Goal: Use online tool/utility: Utilize a website feature to perform a specific function

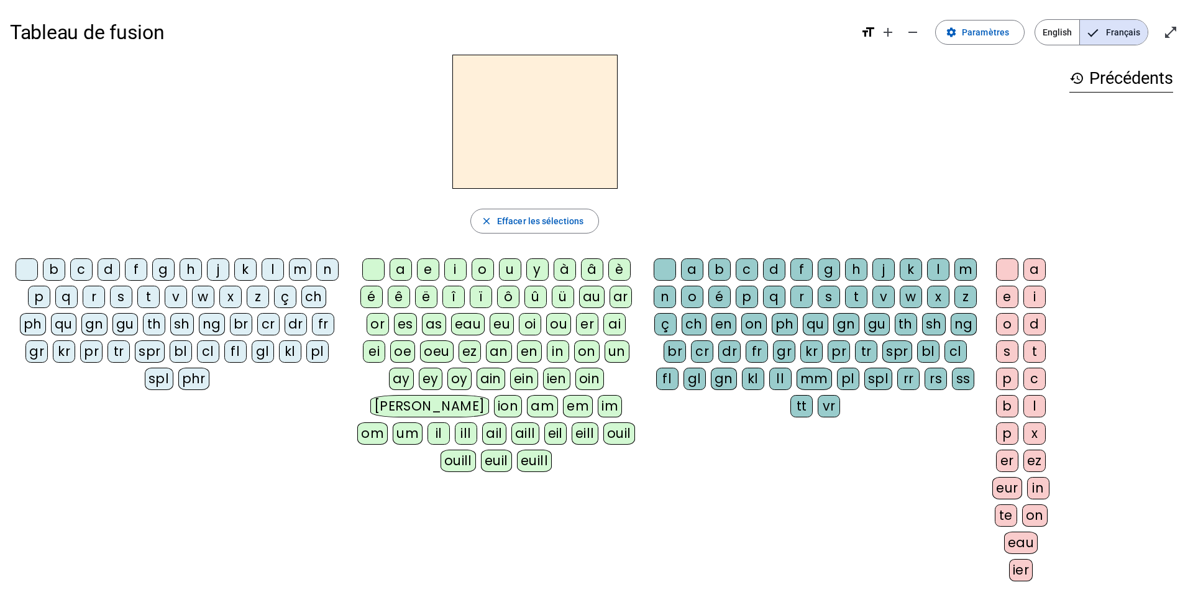
click at [58, 275] on div "b" at bounding box center [54, 270] width 22 height 22
click at [429, 275] on div "e" at bounding box center [428, 270] width 22 height 22
click at [84, 269] on div "c" at bounding box center [81, 270] width 22 height 22
click at [22, 272] on div at bounding box center [27, 270] width 22 height 22
click at [127, 298] on div "s" at bounding box center [121, 297] width 22 height 22
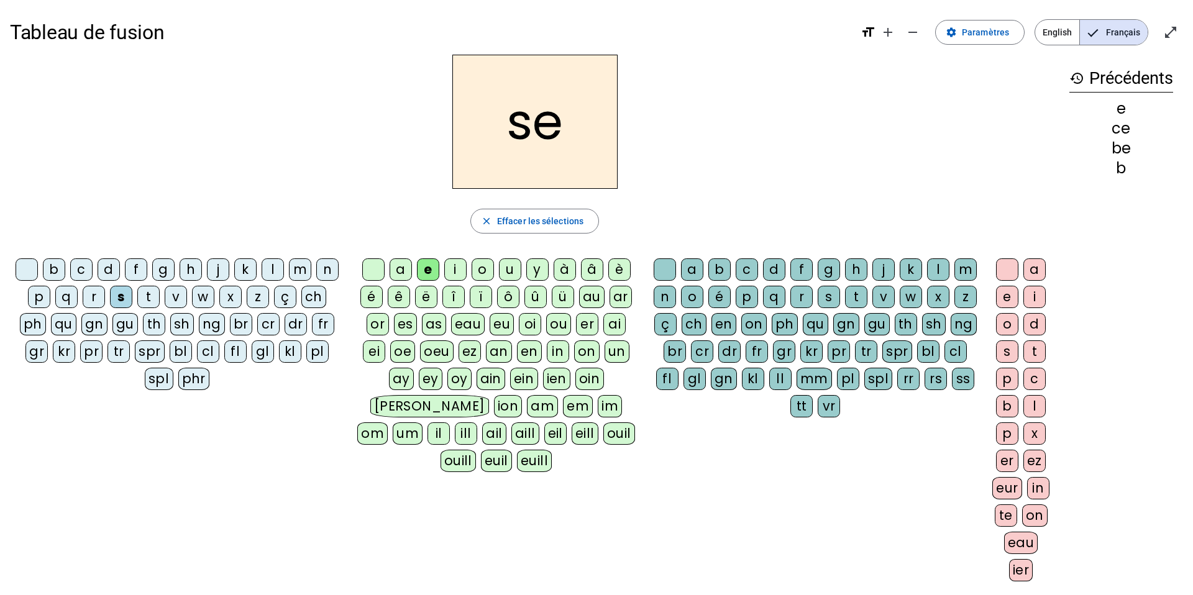
click at [753, 268] on div "c" at bounding box center [747, 270] width 22 height 22
click at [405, 267] on div "a" at bounding box center [401, 270] width 22 height 22
click at [667, 272] on div at bounding box center [665, 270] width 22 height 22
click at [176, 296] on div "v" at bounding box center [176, 297] width 22 height 22
click at [306, 277] on div "m" at bounding box center [300, 270] width 22 height 22
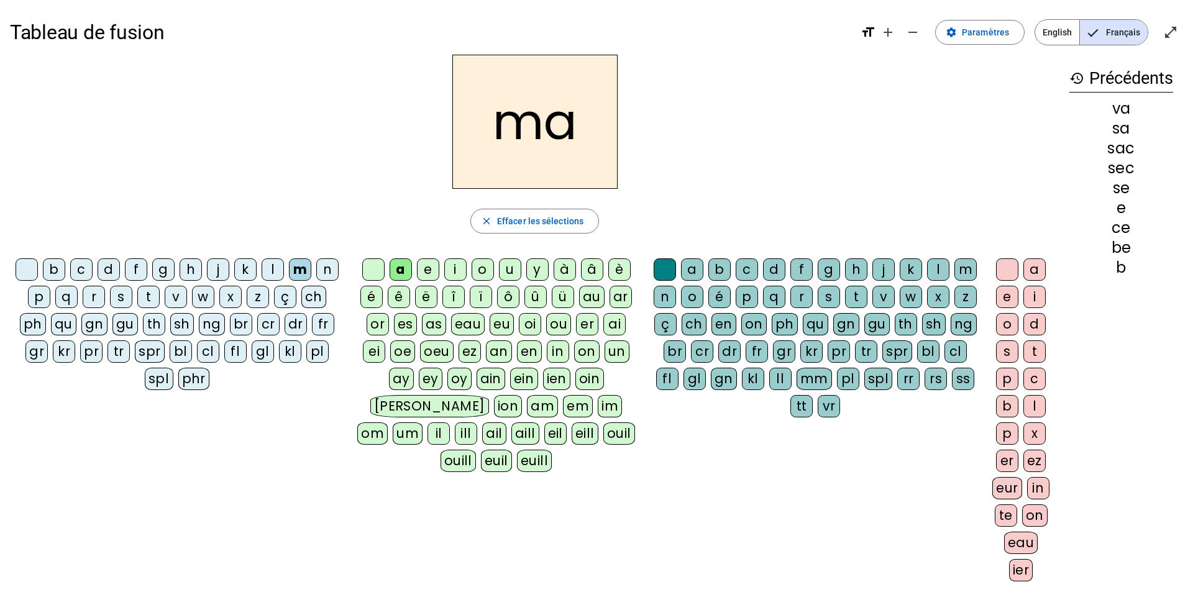
click at [943, 259] on div "l" at bounding box center [938, 270] width 22 height 22
click at [457, 268] on div "i" at bounding box center [455, 270] width 22 height 22
click at [128, 295] on div "s" at bounding box center [121, 297] width 22 height 22
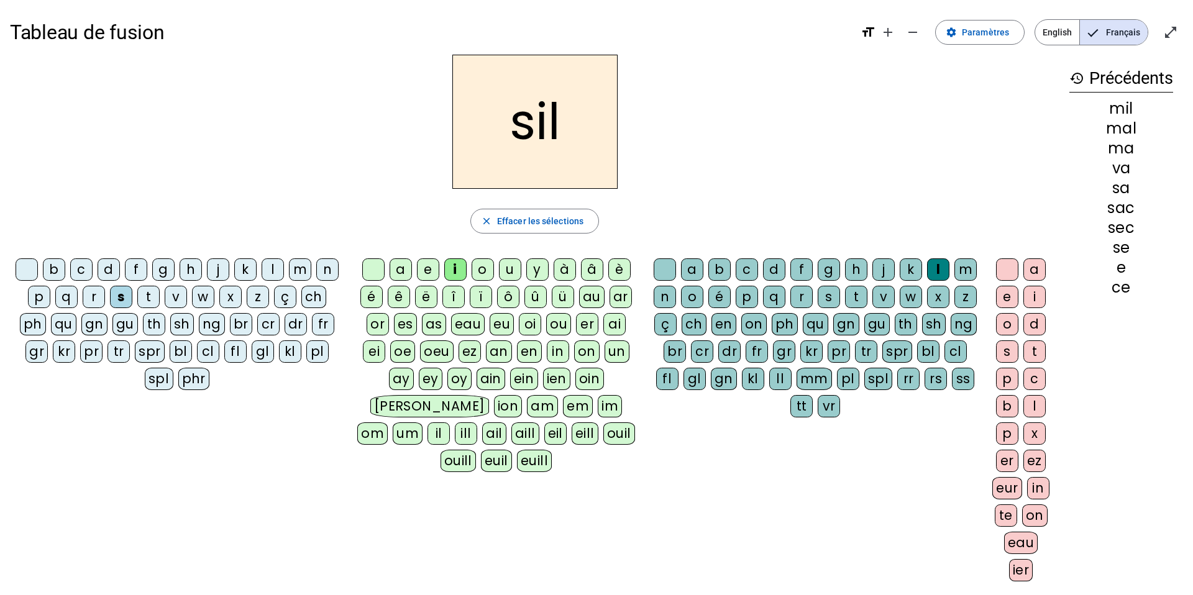
click at [403, 277] on div "a" at bounding box center [401, 270] width 22 height 22
click at [483, 273] on div "o" at bounding box center [483, 270] width 22 height 22
click at [433, 268] on div "e" at bounding box center [428, 270] width 22 height 22
click at [170, 270] on div "g" at bounding box center [163, 270] width 22 height 22
click at [58, 268] on div "b" at bounding box center [54, 270] width 22 height 22
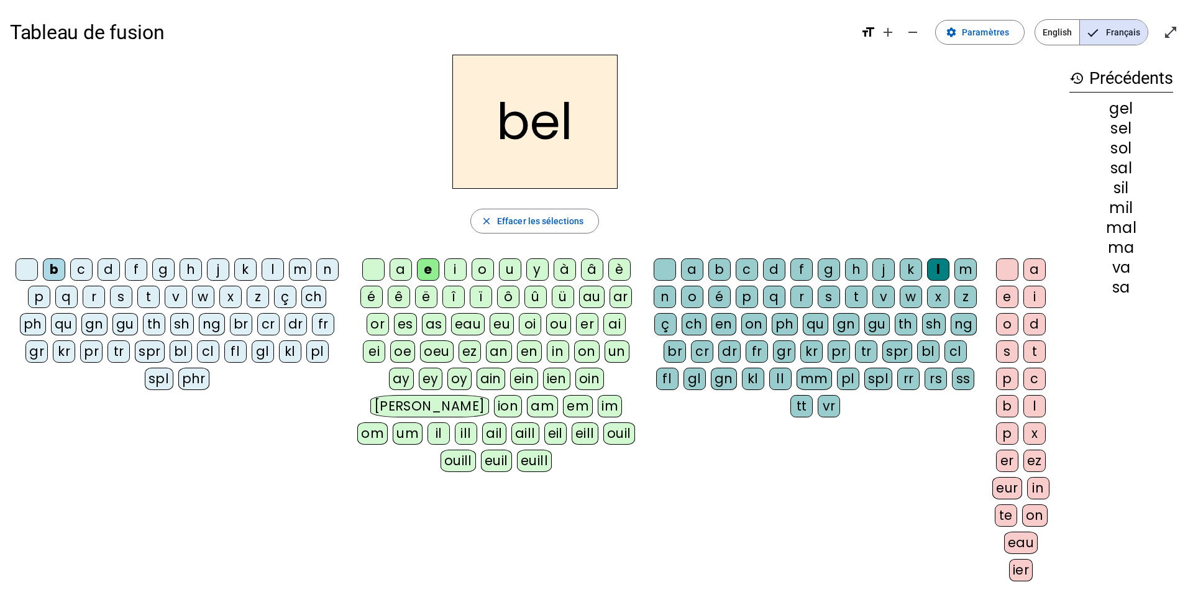
click at [329, 274] on div "n" at bounding box center [327, 270] width 22 height 22
click at [151, 300] on div "t" at bounding box center [148, 297] width 22 height 22
